Goal: Communication & Community: Answer question/provide support

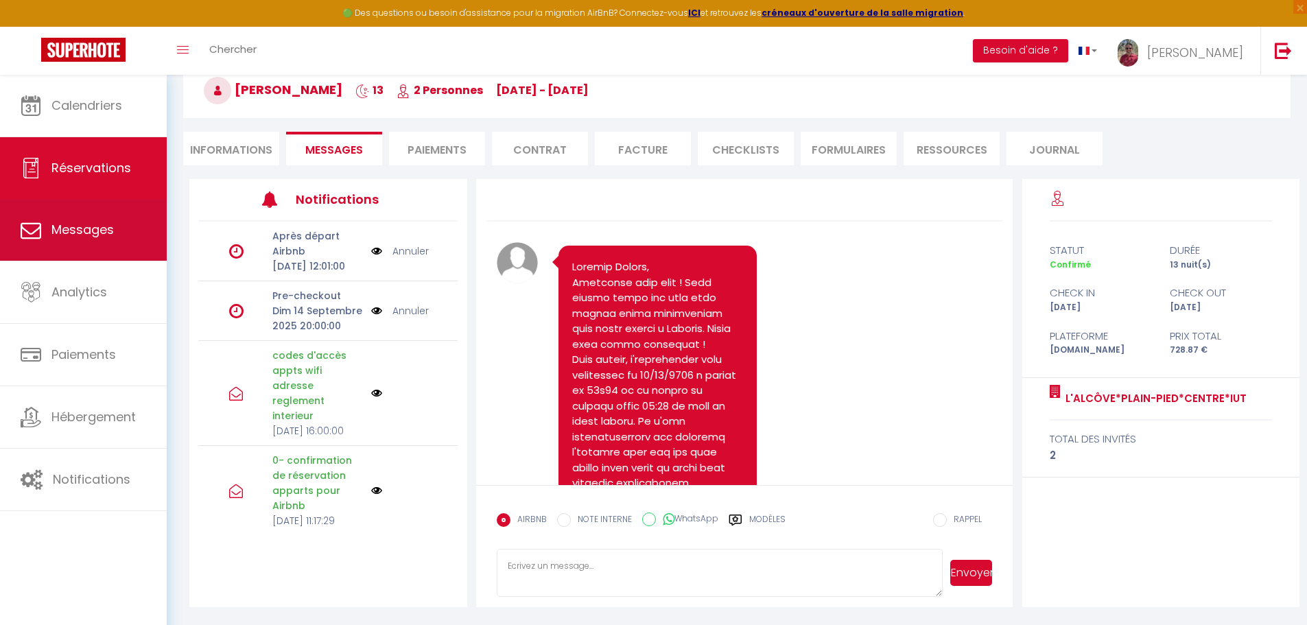
scroll to position [10145, 0]
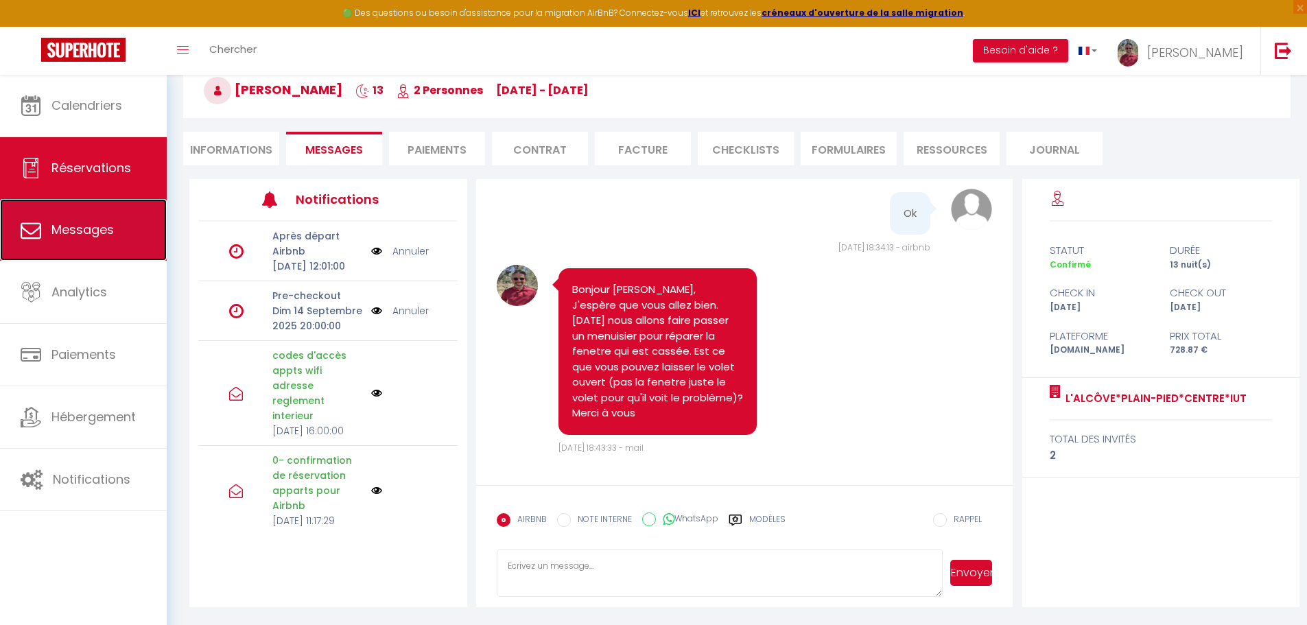
click at [62, 233] on span "Messages" at bounding box center [82, 229] width 62 height 17
select select "message"
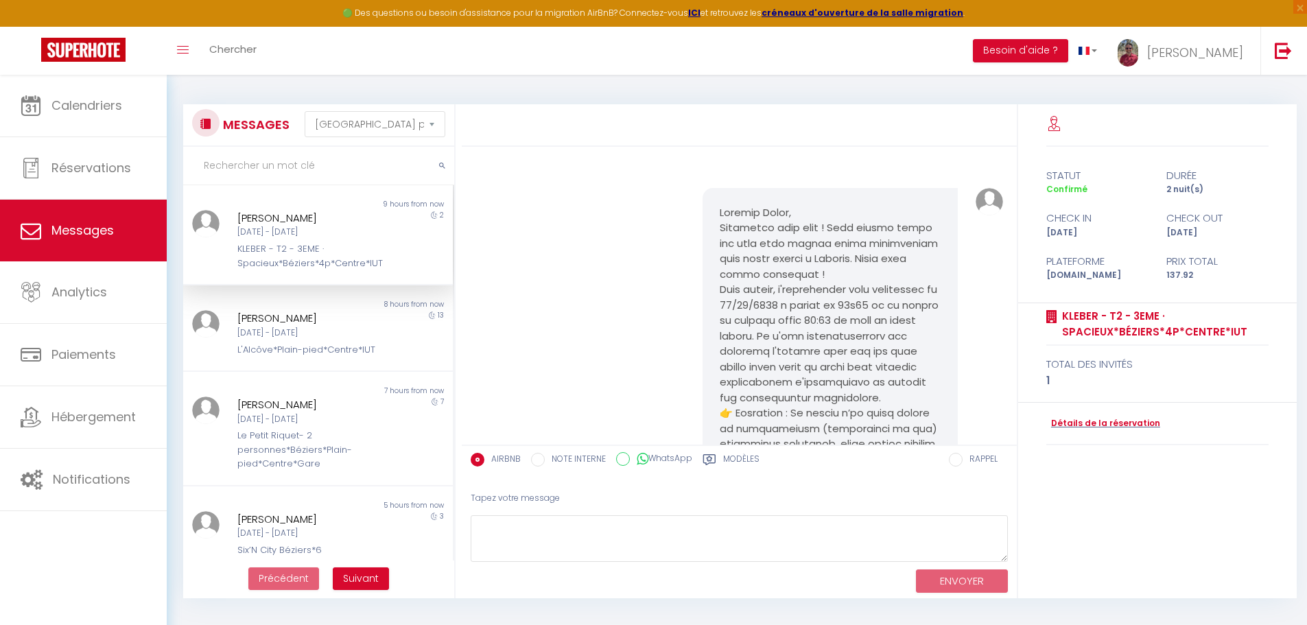
scroll to position [2937, 0]
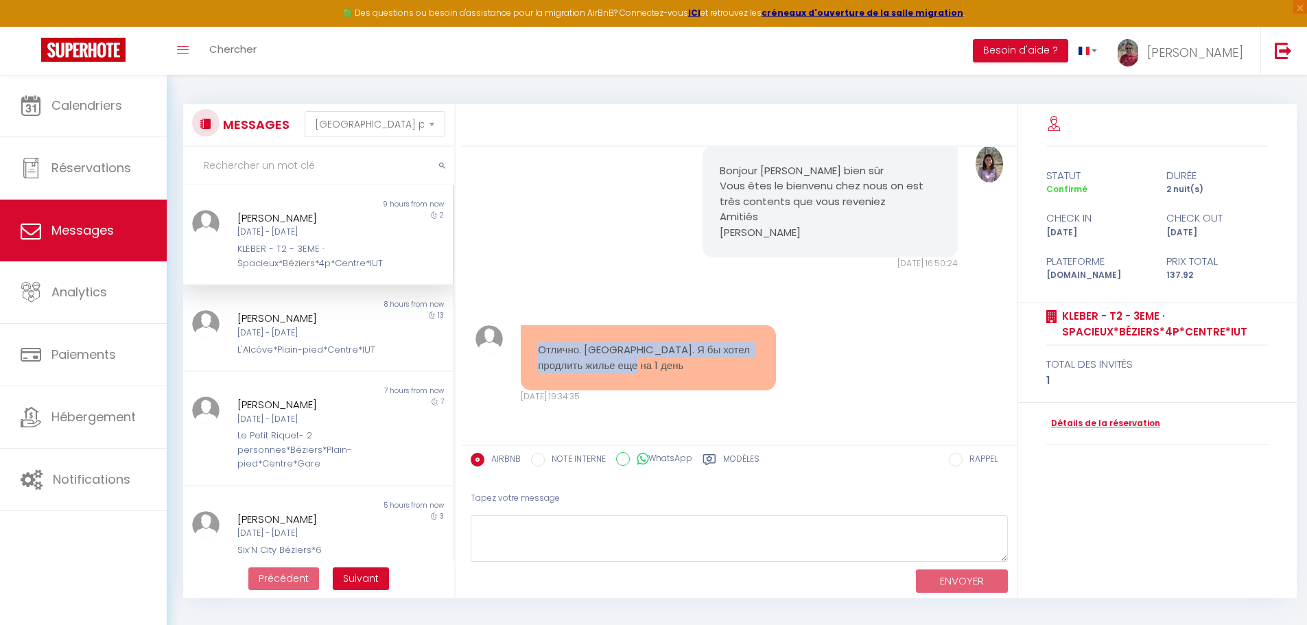
drag, startPoint x: 651, startPoint y: 375, endPoint x: 537, endPoint y: 347, distance: 118.0
click at [537, 347] on div "Отлично. [GEOGRAPHIC_DATA]. Я бы хотел продлить жилье еще на 1 день" at bounding box center [648, 357] width 255 height 65
copy pre "Отлично. [GEOGRAPHIC_DATA]. Я бы хотел продлить жилье еще на 1 день"
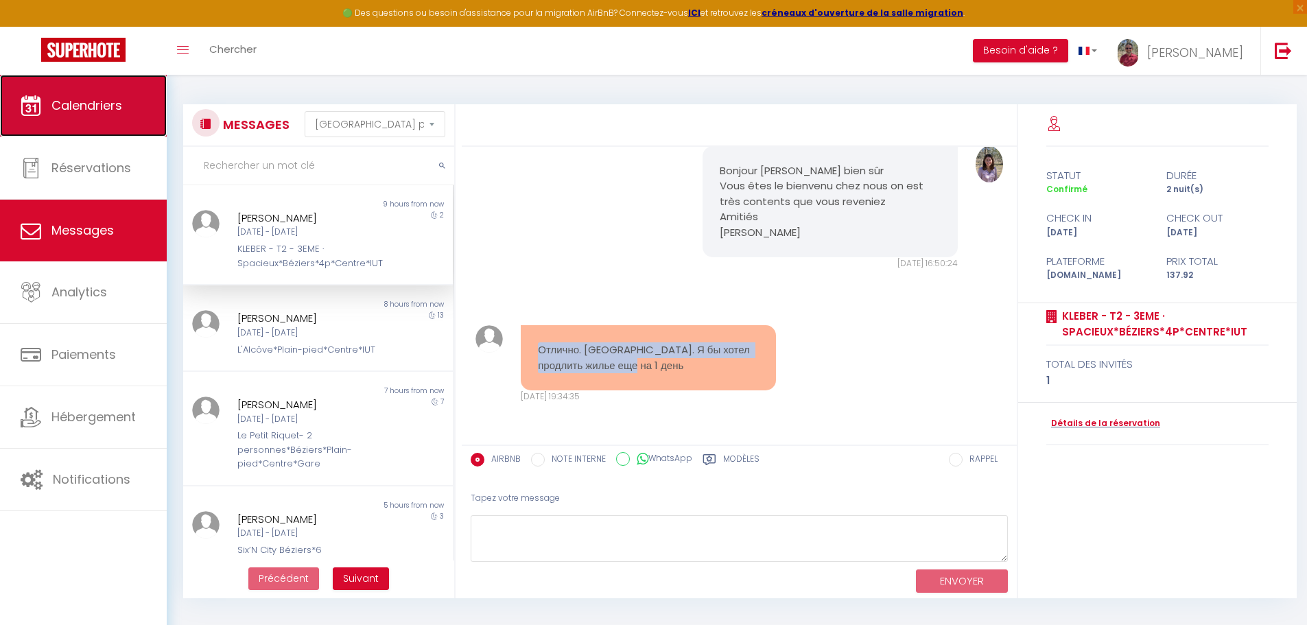
click at [76, 122] on link "Calendriers" at bounding box center [83, 106] width 167 height 62
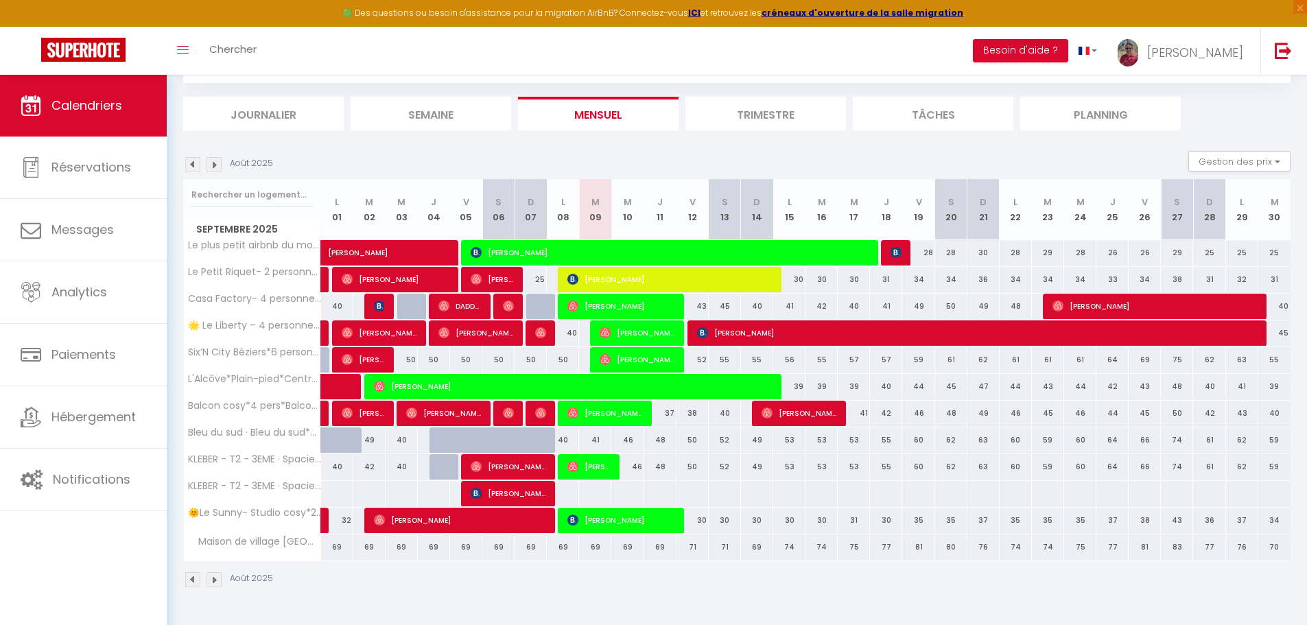
scroll to position [75, 0]
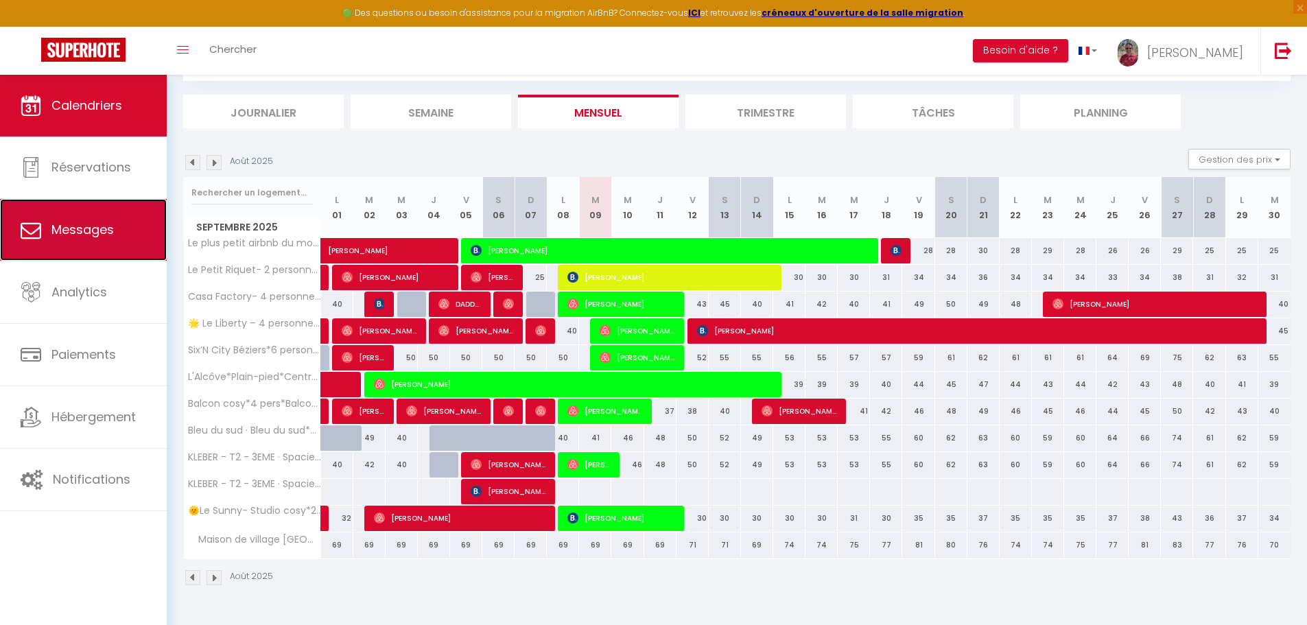
click at [82, 227] on span "Messages" at bounding box center [82, 229] width 62 height 17
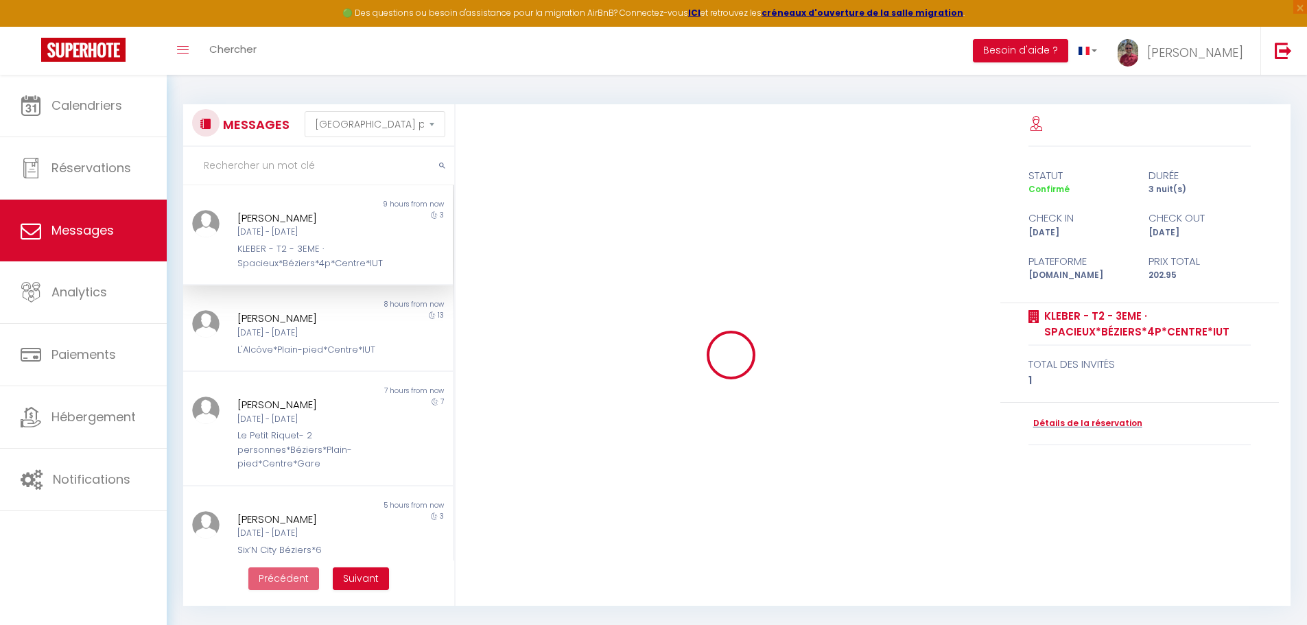
scroll to position [2937, 0]
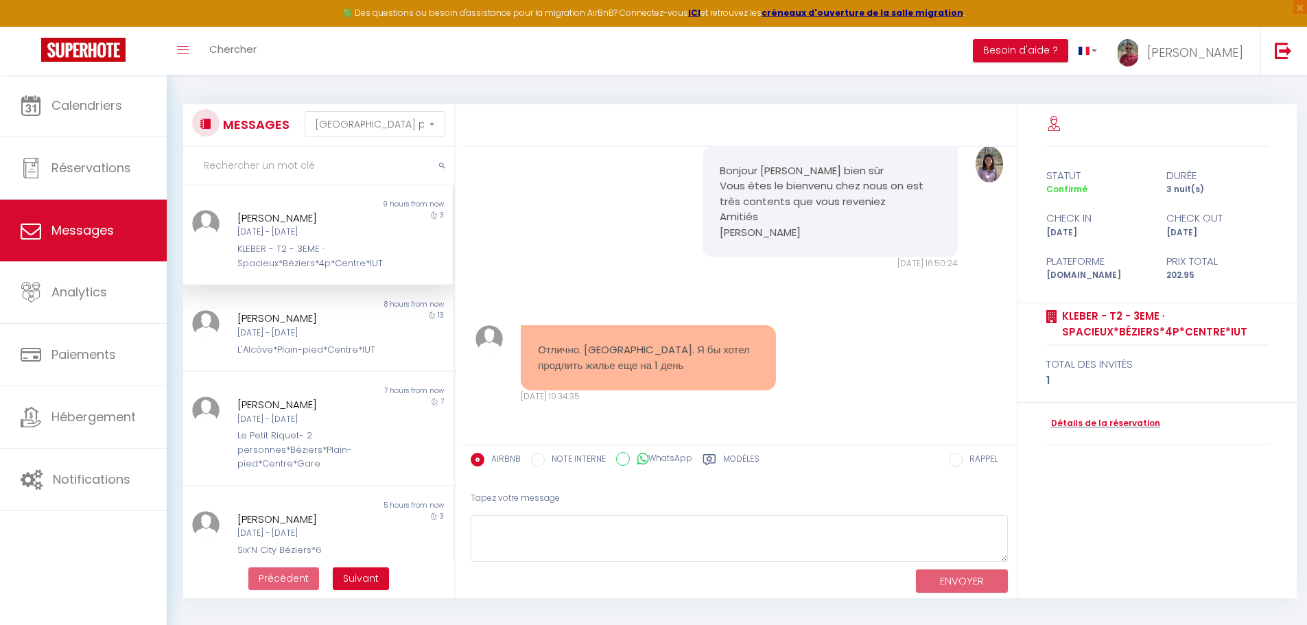
click at [389, 248] on div "3" at bounding box center [419, 240] width 67 height 60
click at [525, 542] on textarea at bounding box center [739, 538] width 537 height 47
paste textarea "[DOMAIN_NAME][URL]"
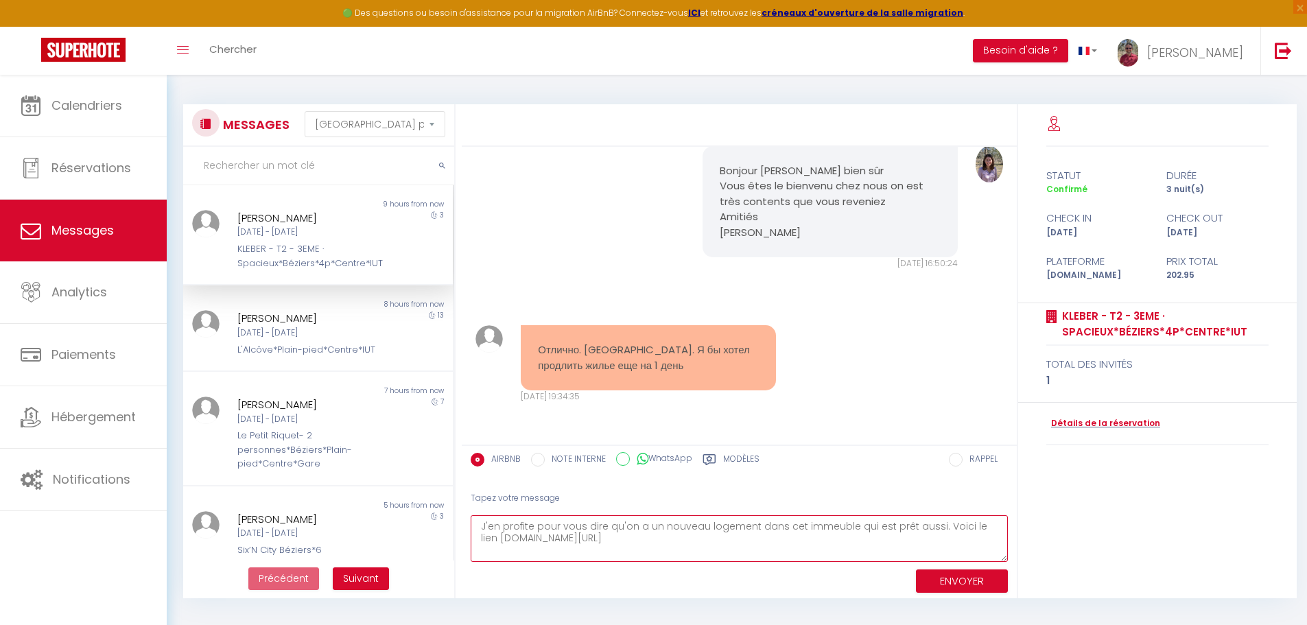
type textarea "J'en profite pour vous dire qu'on a un nouveau logement dans cet immeuble qui e…"
click at [949, 575] on button "ENVOYER" at bounding box center [962, 582] width 92 height 24
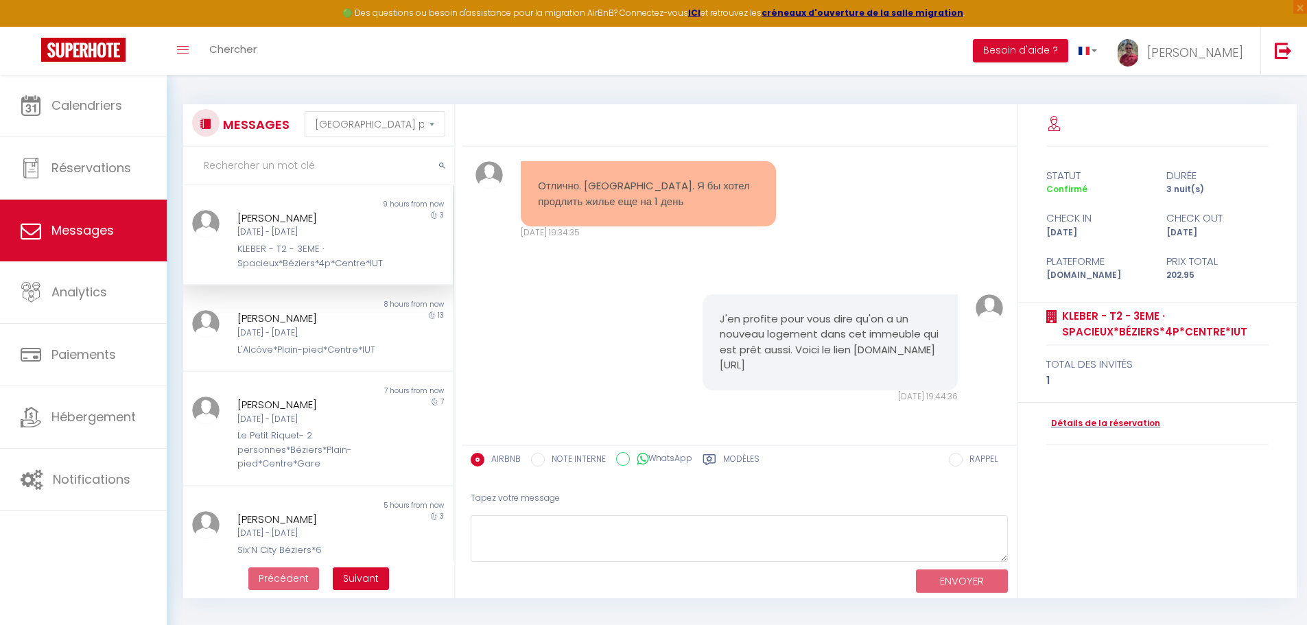
scroll to position [3101, 0]
